Goal: Task Accomplishment & Management: Complete application form

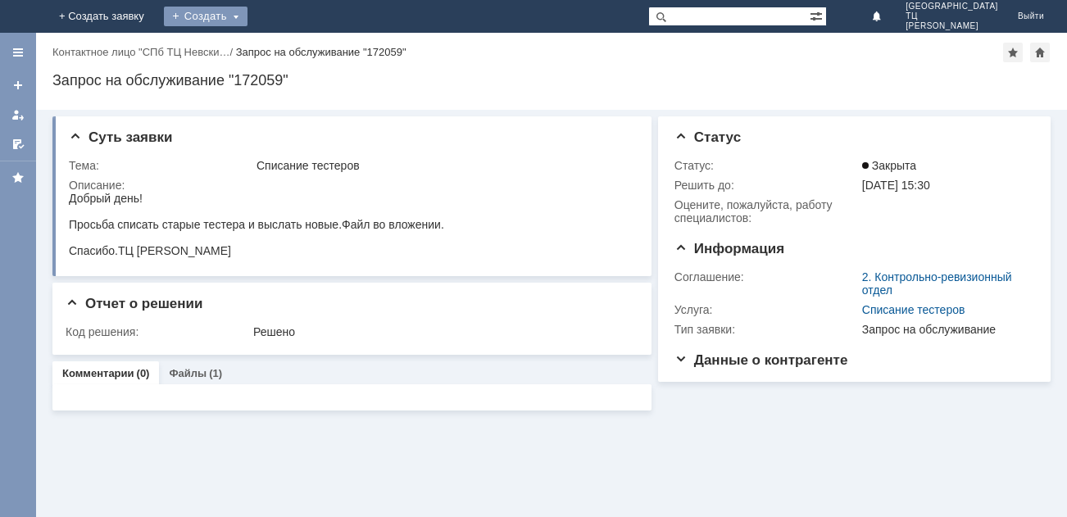
click at [248, 17] on div "Создать" at bounding box center [206, 17] width 84 height 20
click at [292, 53] on link "Заявка" at bounding box center [229, 49] width 125 height 20
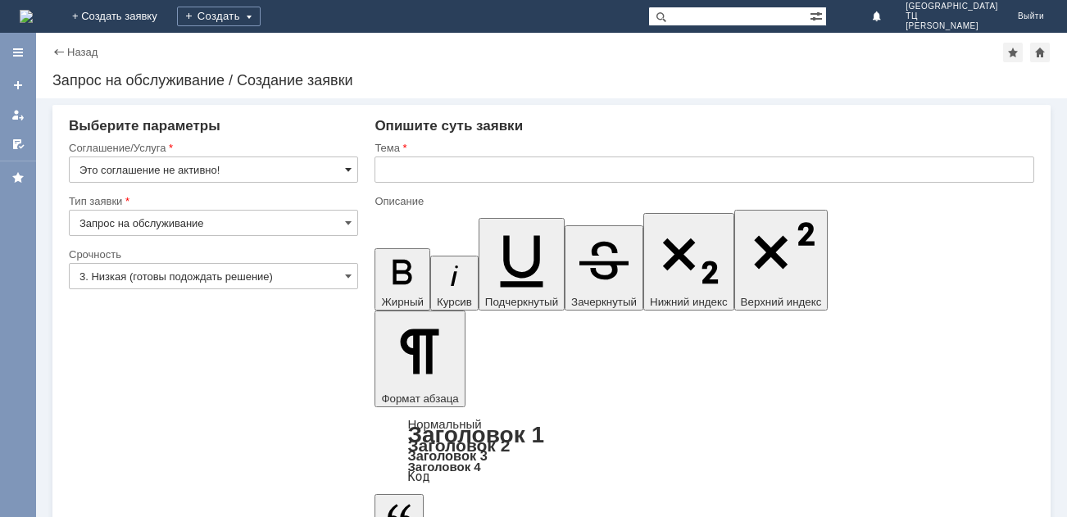
click at [347, 166] on span at bounding box center [348, 169] width 7 height 13
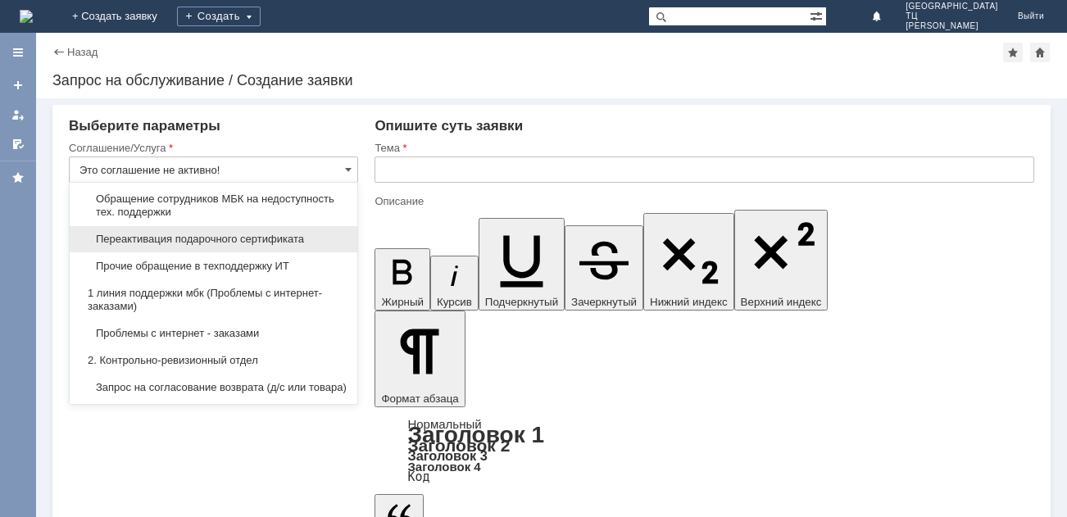
scroll to position [164, 0]
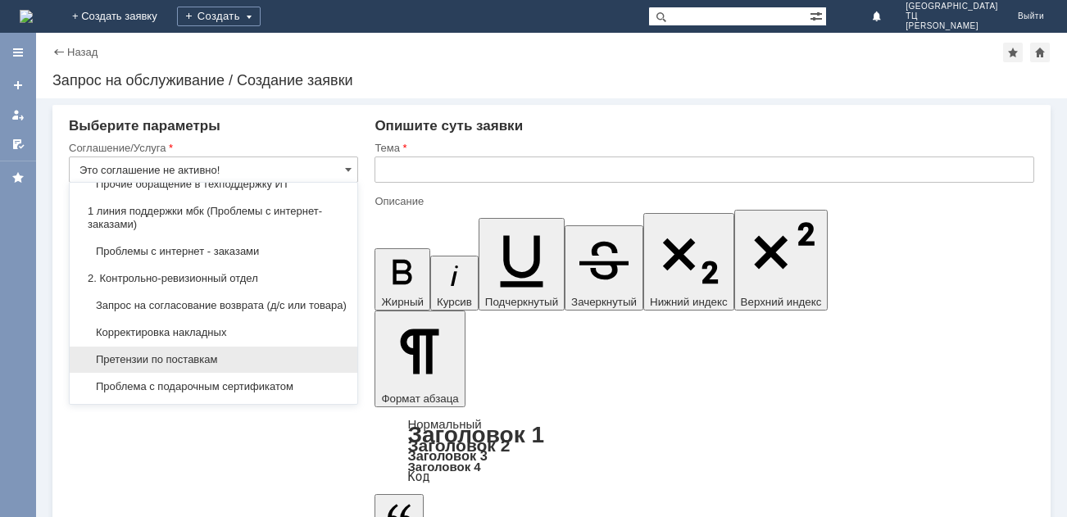
click at [211, 366] on span "Претензии по поставкам" at bounding box center [214, 359] width 268 height 13
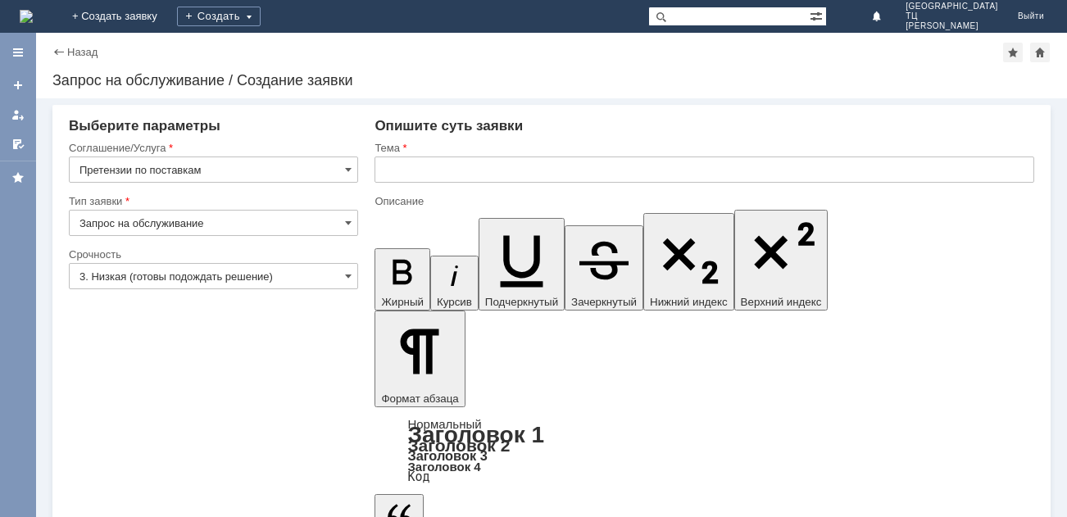
type input "Претензии по поставкам"
click at [346, 278] on span at bounding box center [348, 276] width 7 height 13
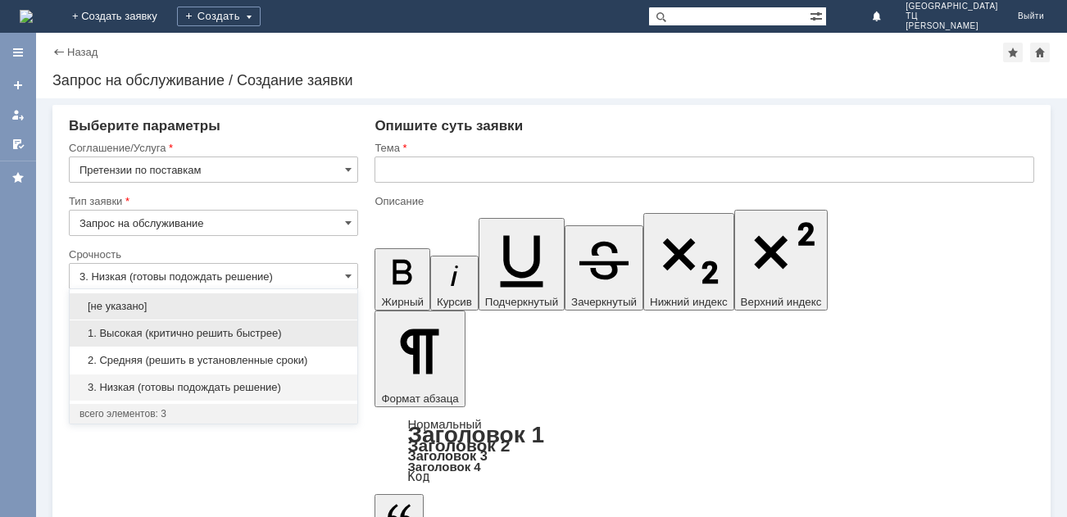
click at [112, 330] on span "1. Высокая (критично решить быстрее)" at bounding box center [214, 333] width 268 height 13
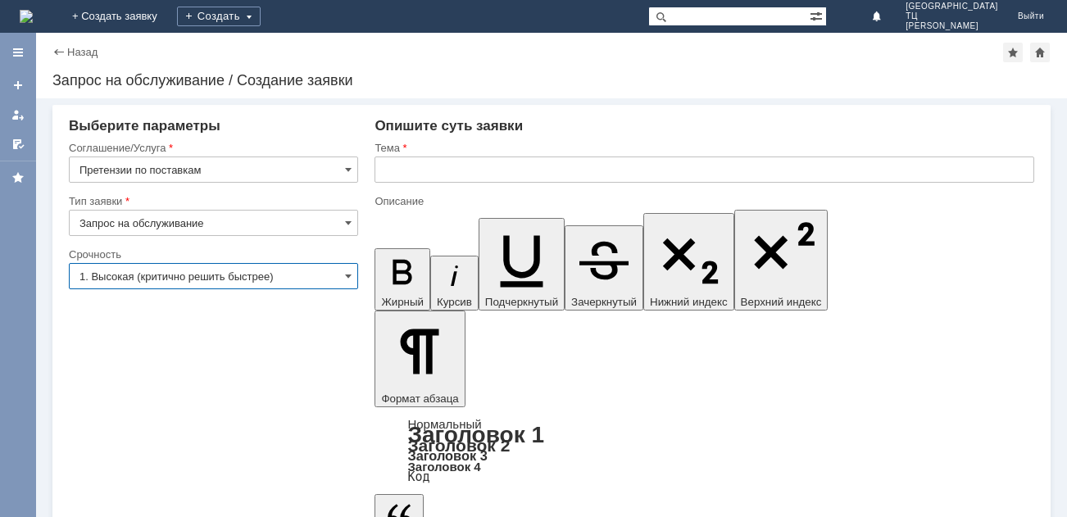
type input "1. Высокая (критично решить быстрее)"
click at [446, 173] on input "text" at bounding box center [705, 170] width 660 height 26
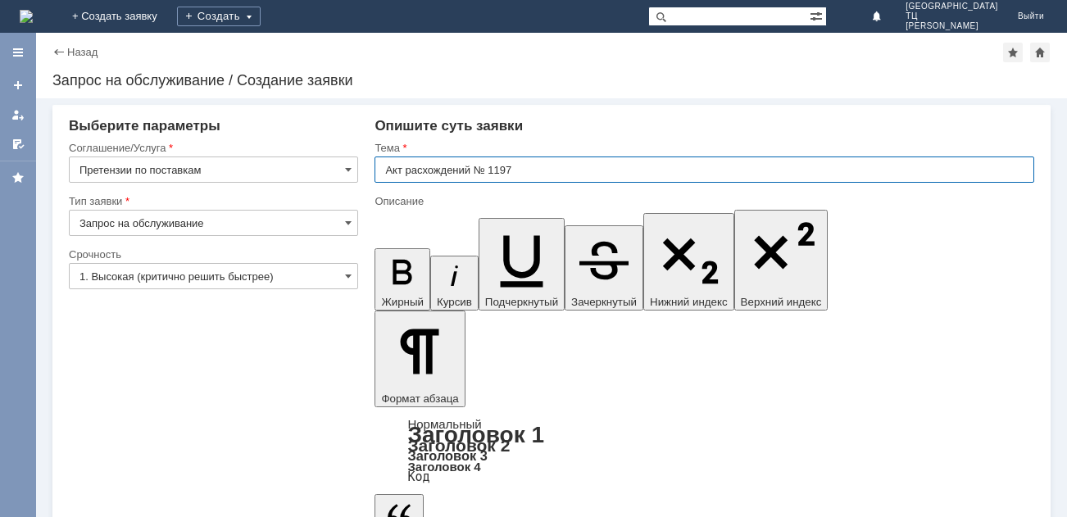
type input "Акт расхождений № 1197"
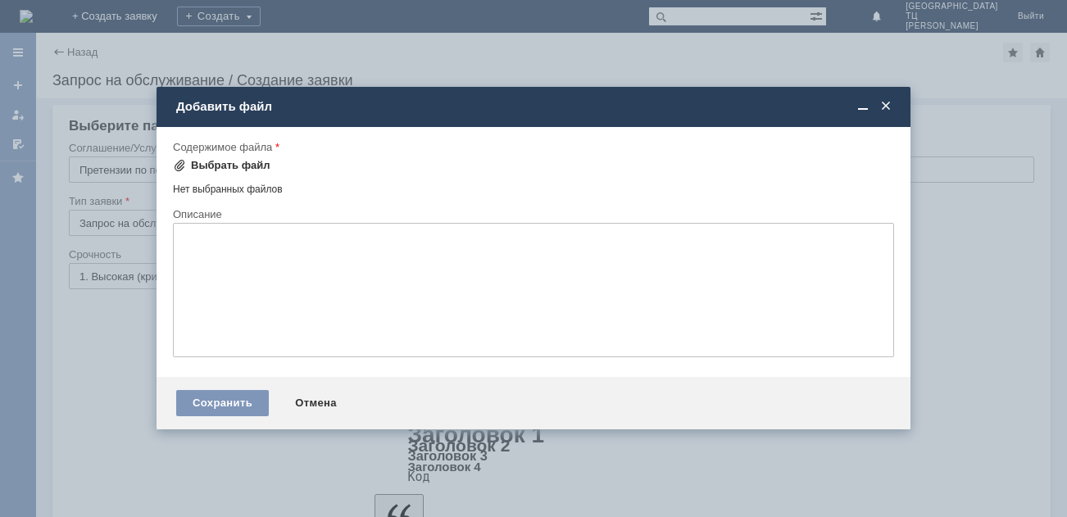
click at [177, 166] on span at bounding box center [179, 165] width 13 height 13
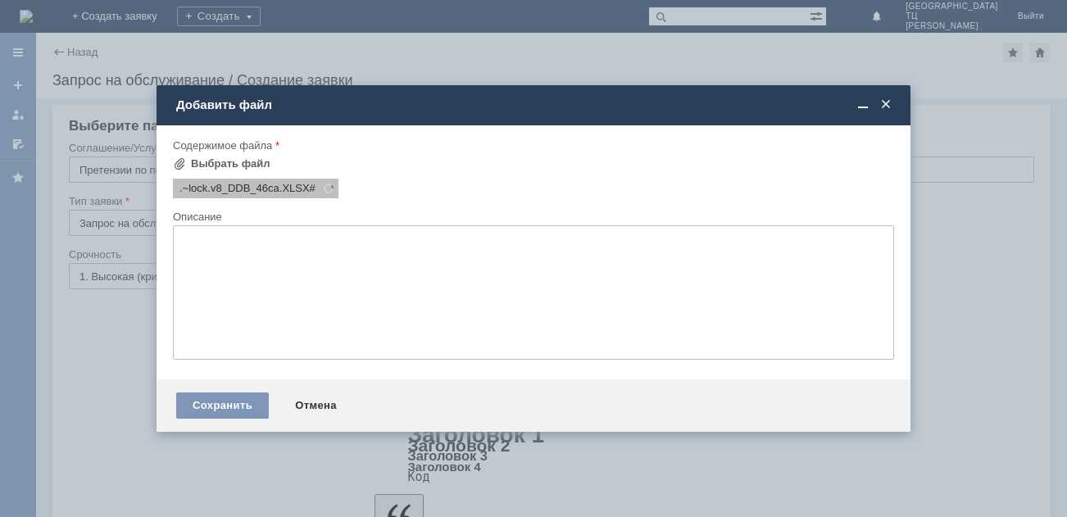
scroll to position [0, 0]
click at [293, 271] on textarea at bounding box center [533, 292] width 721 height 134
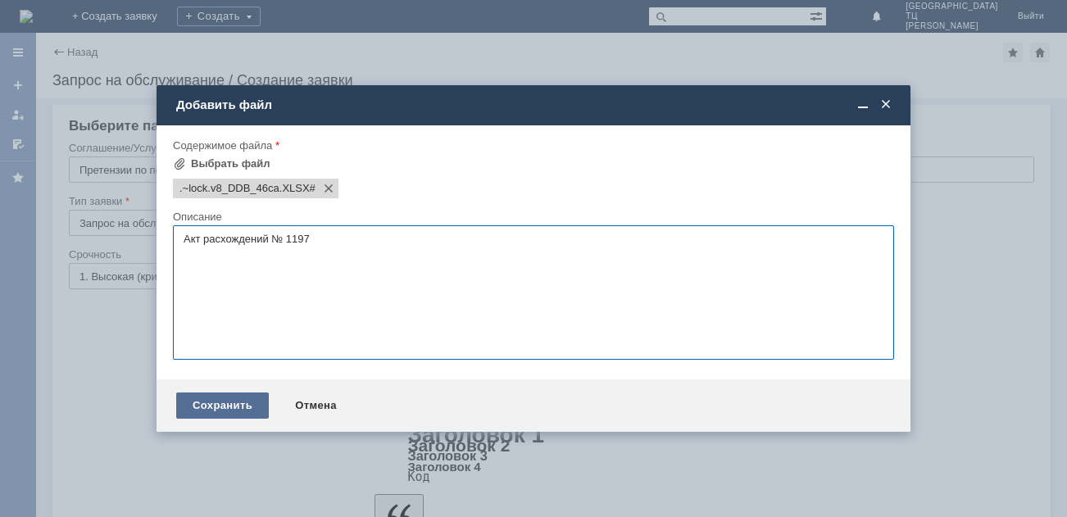
type textarea "Акт расхождений № 1197"
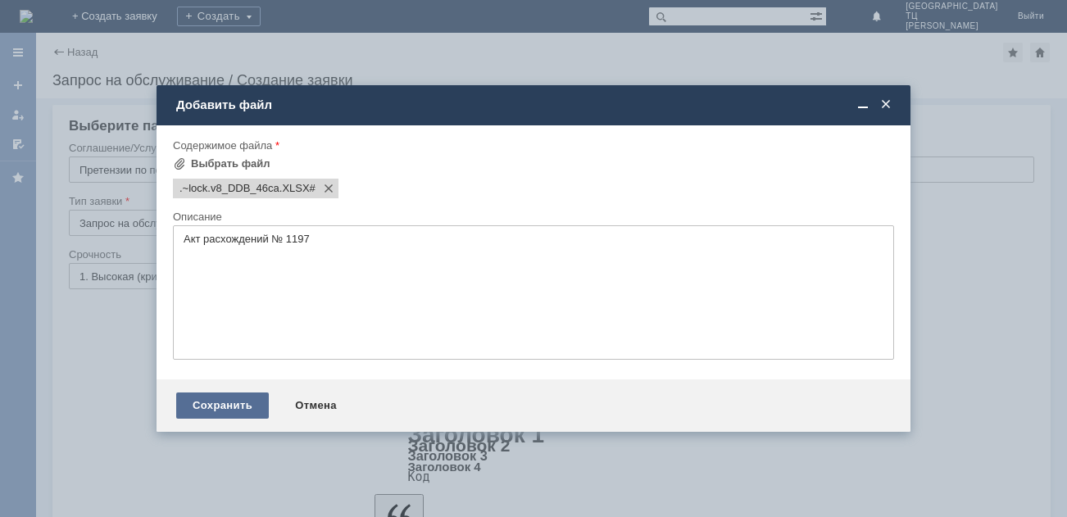
click at [239, 394] on div "Сохранить" at bounding box center [222, 406] width 93 height 26
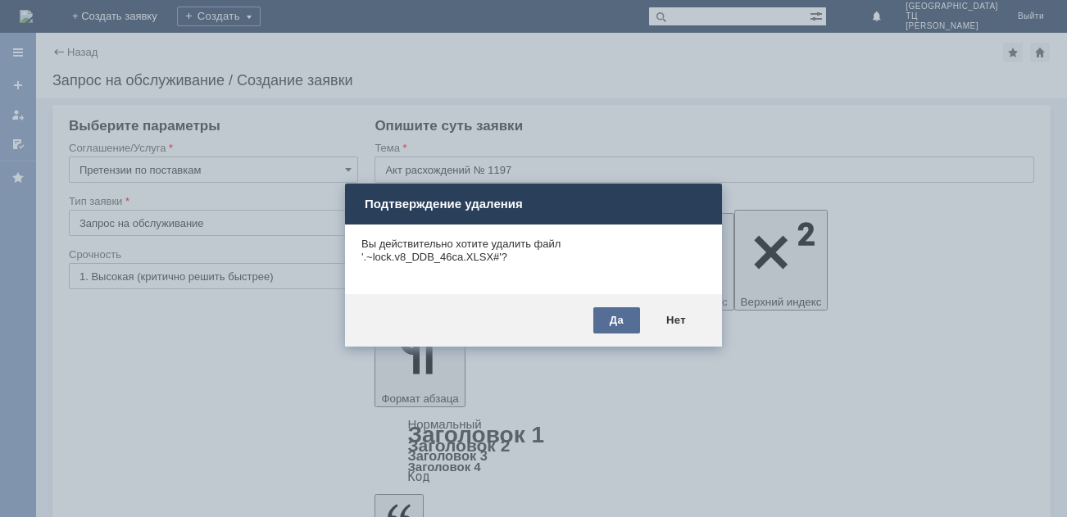
click at [608, 309] on div "Да" at bounding box center [617, 320] width 47 height 26
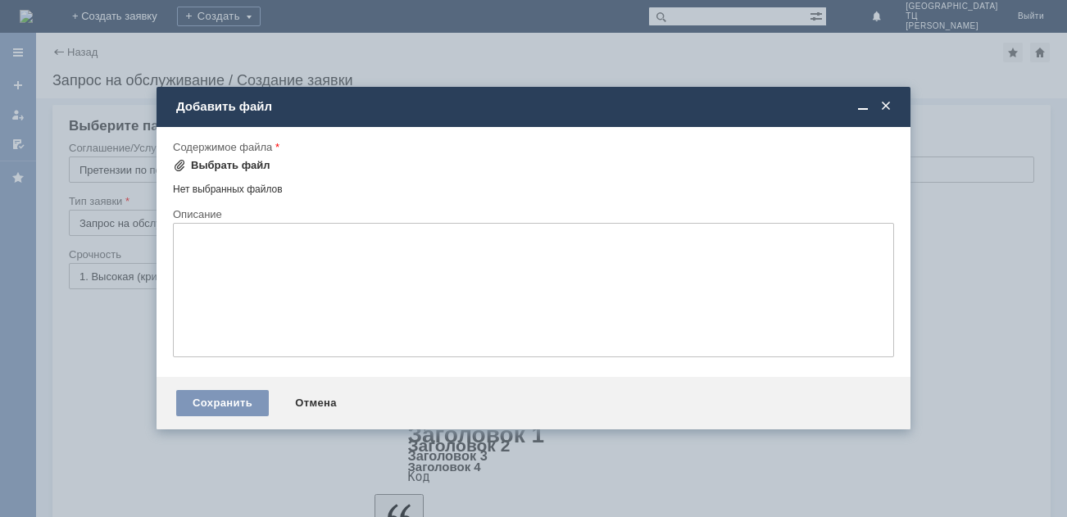
click at [181, 165] on span at bounding box center [179, 165] width 13 height 13
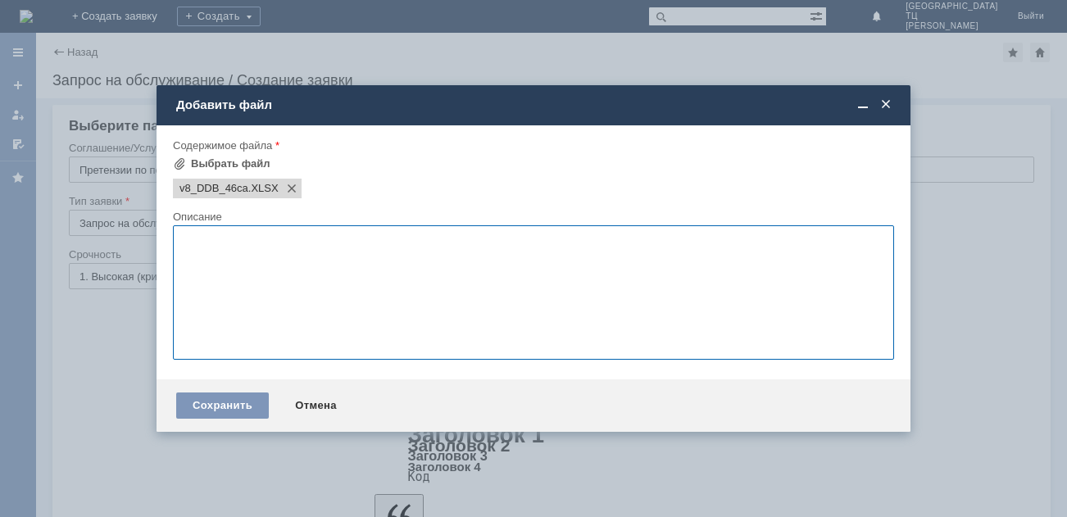
click at [197, 285] on textarea at bounding box center [533, 292] width 721 height 134
type textarea "Акт расхождений № 1197"
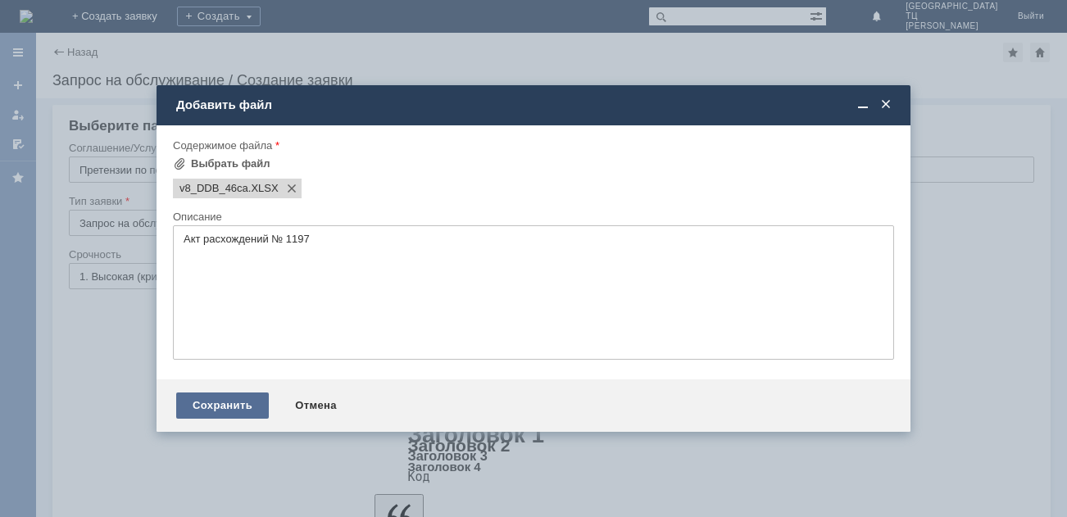
click at [209, 405] on div "Сохранить" at bounding box center [222, 406] width 93 height 26
